Goal: Task Accomplishment & Management: Manage account settings

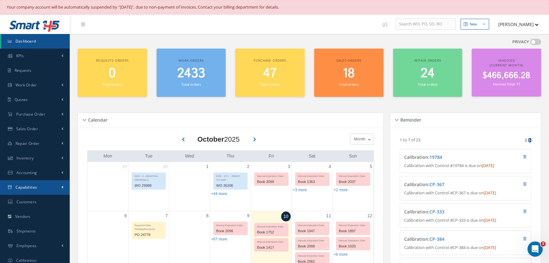
click at [35, 185] on span "Capabilities" at bounding box center [27, 186] width 22 height 5
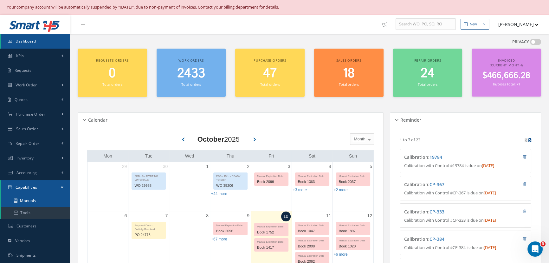
click at [25, 200] on link "Manuals" at bounding box center [35, 200] width 69 height 12
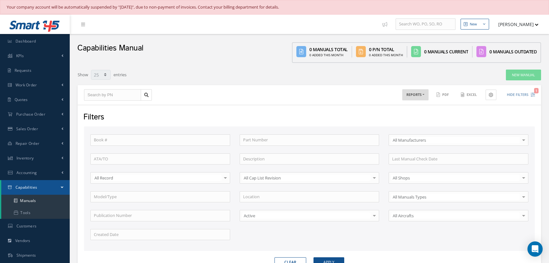
select select "25"
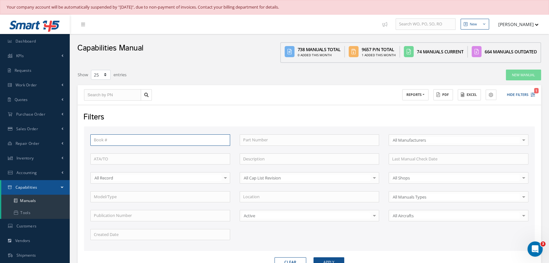
click at [117, 139] on input "text" at bounding box center [160, 139] width 140 height 11
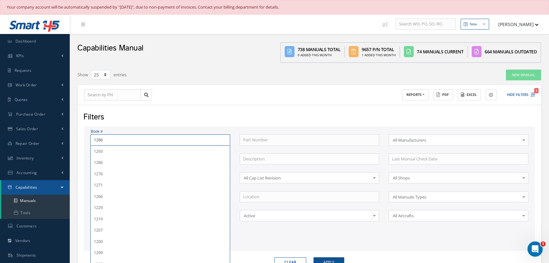
type input "1286"
click at [314, 257] on button "Apply" at bounding box center [329, 262] width 31 height 10
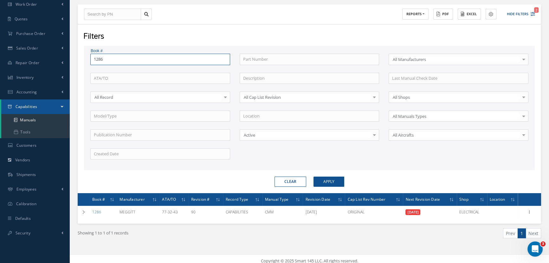
scroll to position [84, 0]
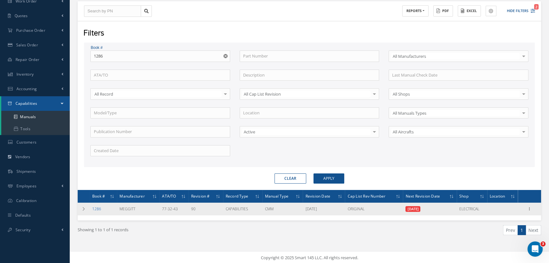
click at [99, 207] on link "1286" at bounding box center [96, 208] width 9 height 5
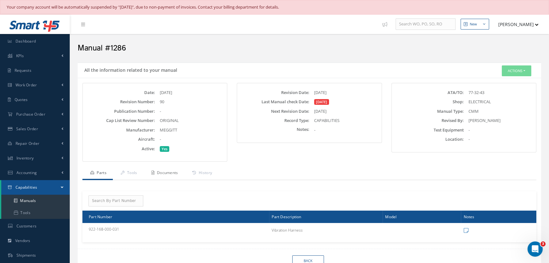
click at [171, 172] on link "Documents" at bounding box center [164, 173] width 41 height 13
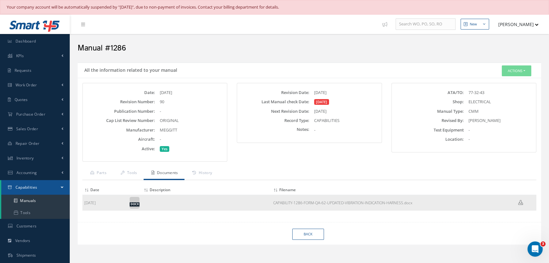
click at [134, 201] on div "docx" at bounding box center [135, 203] width 10 height 12
click at [91, 204] on td "[DATE]" at bounding box center [104, 203] width 45 height 16
click at [515, 72] on button "Actions" at bounding box center [517, 70] width 30 height 11
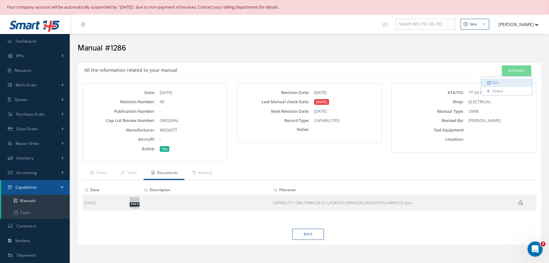
click at [501, 78] on link "Edit" at bounding box center [507, 82] width 51 height 9
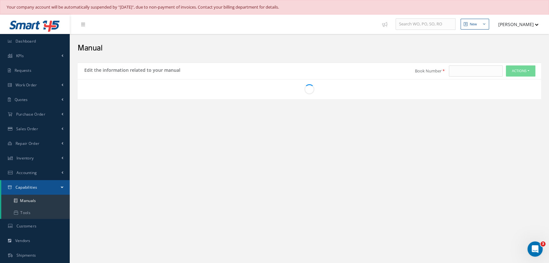
type input "1286"
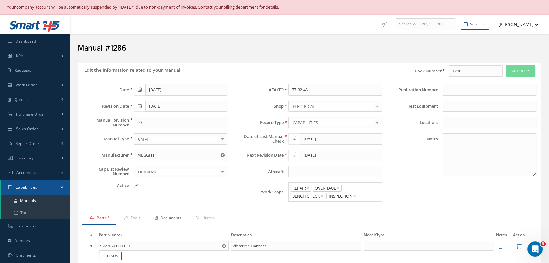
click at [179, 218] on link "Documents" at bounding box center [167, 218] width 41 height 13
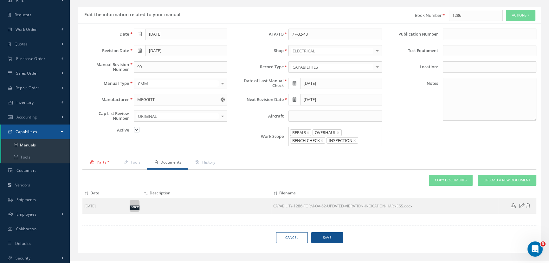
scroll to position [65, 0]
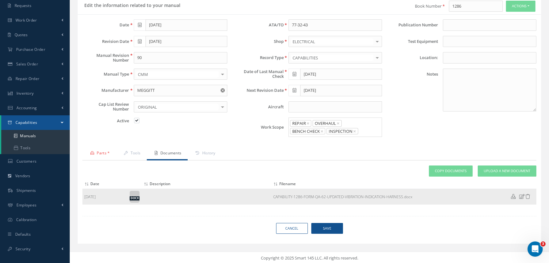
click at [299, 196] on link "CAPABILITY-1286-FORM-QA-62-UPDATED-VIBRATION-INDICATION-HARNESS.docx" at bounding box center [342, 196] width 139 height 5
